Goal: Information Seeking & Learning: Learn about a topic

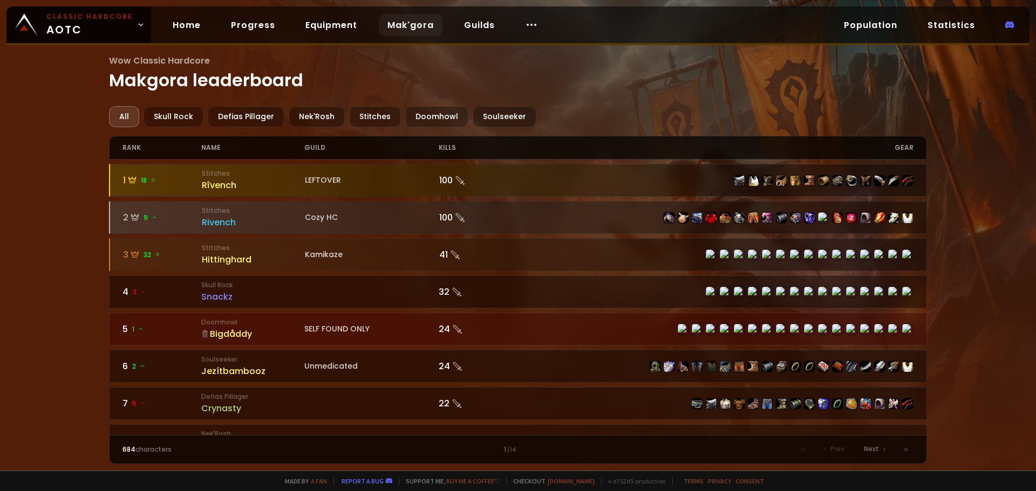
drag, startPoint x: 74, startPoint y: 182, endPoint x: 47, endPoint y: 158, distance: 35.9
click at [47, 158] on div "Wow Classic Hardcore Makgora leaderboard All Skull Rock Defias Pillager Nek'Ros…" at bounding box center [518, 235] width 1036 height 471
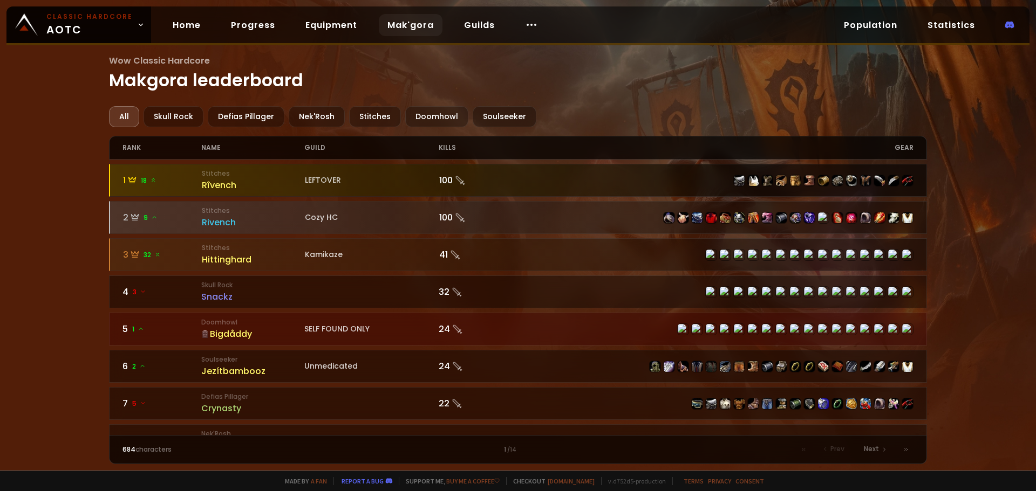
click at [225, 182] on div "Rîvench" at bounding box center [253, 185] width 103 height 13
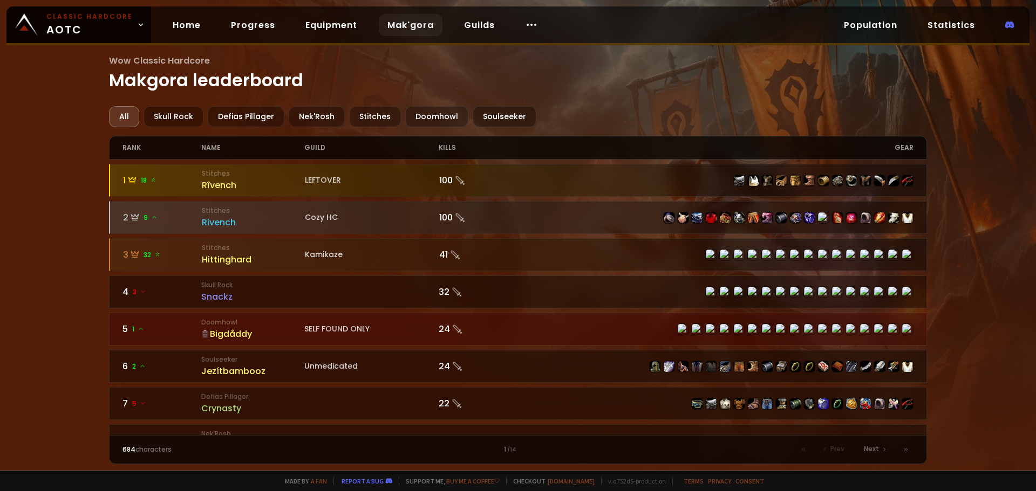
drag, startPoint x: 605, startPoint y: 112, endPoint x: 599, endPoint y: 107, distance: 8.0
click at [599, 107] on div "All Skull Rock Defias Pillager Nek'Rosh Stitches Doomhowl Soulseeker" at bounding box center [518, 116] width 818 height 21
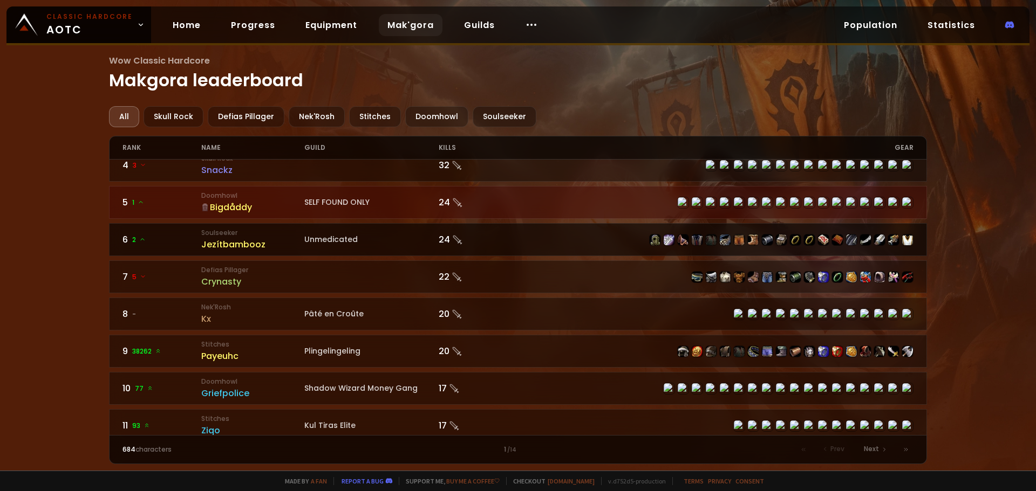
scroll to position [108, 0]
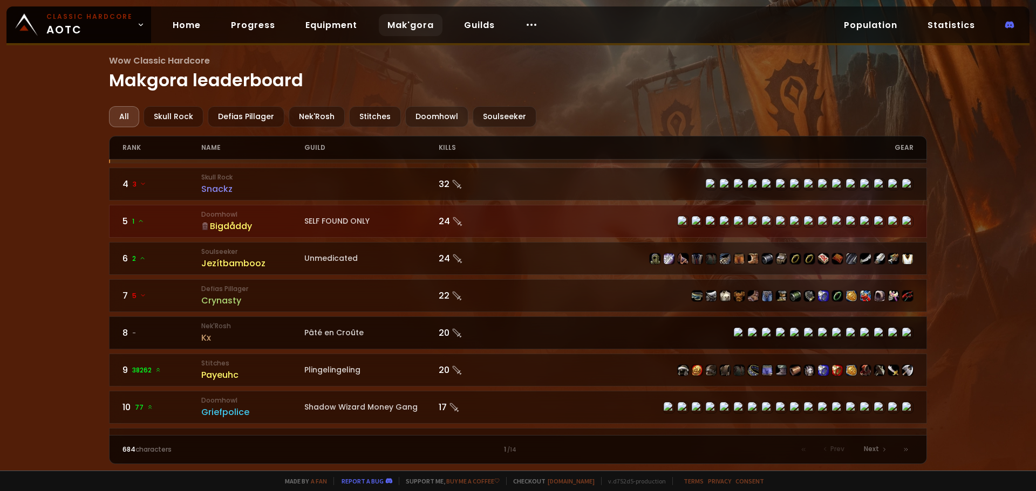
click at [211, 336] on div "Kx" at bounding box center [252, 337] width 103 height 13
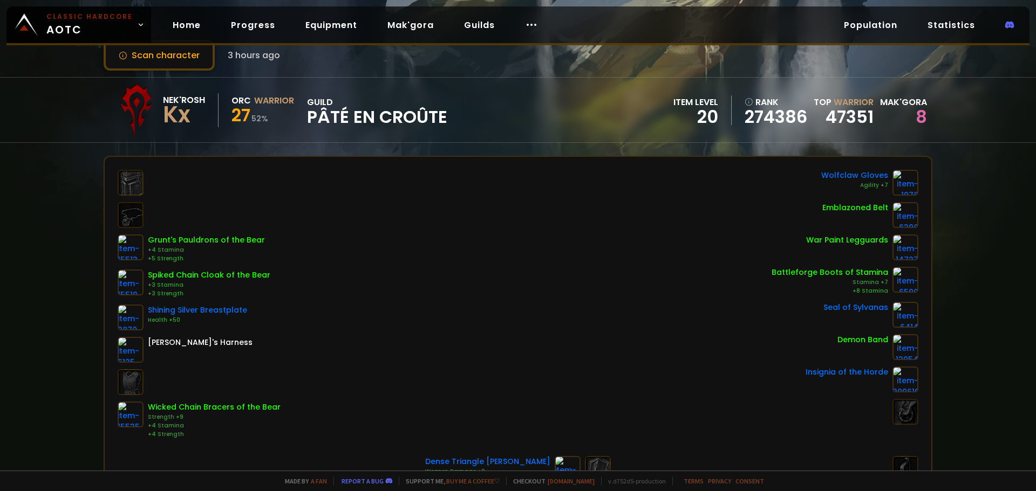
scroll to position [54, 0]
